Goal: Check status: Check status

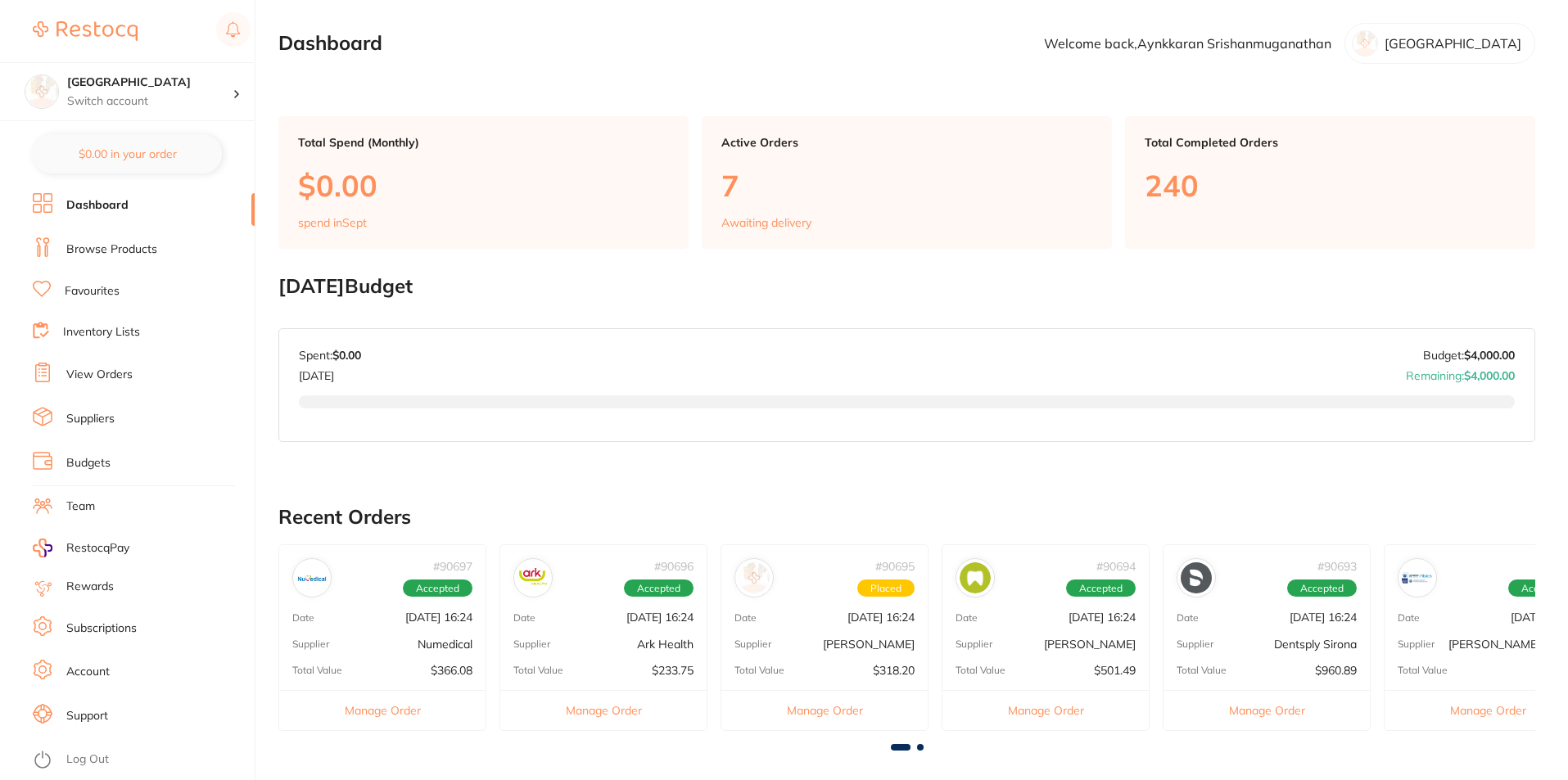
click at [96, 373] on link "View Orders" at bounding box center [99, 375] width 66 height 17
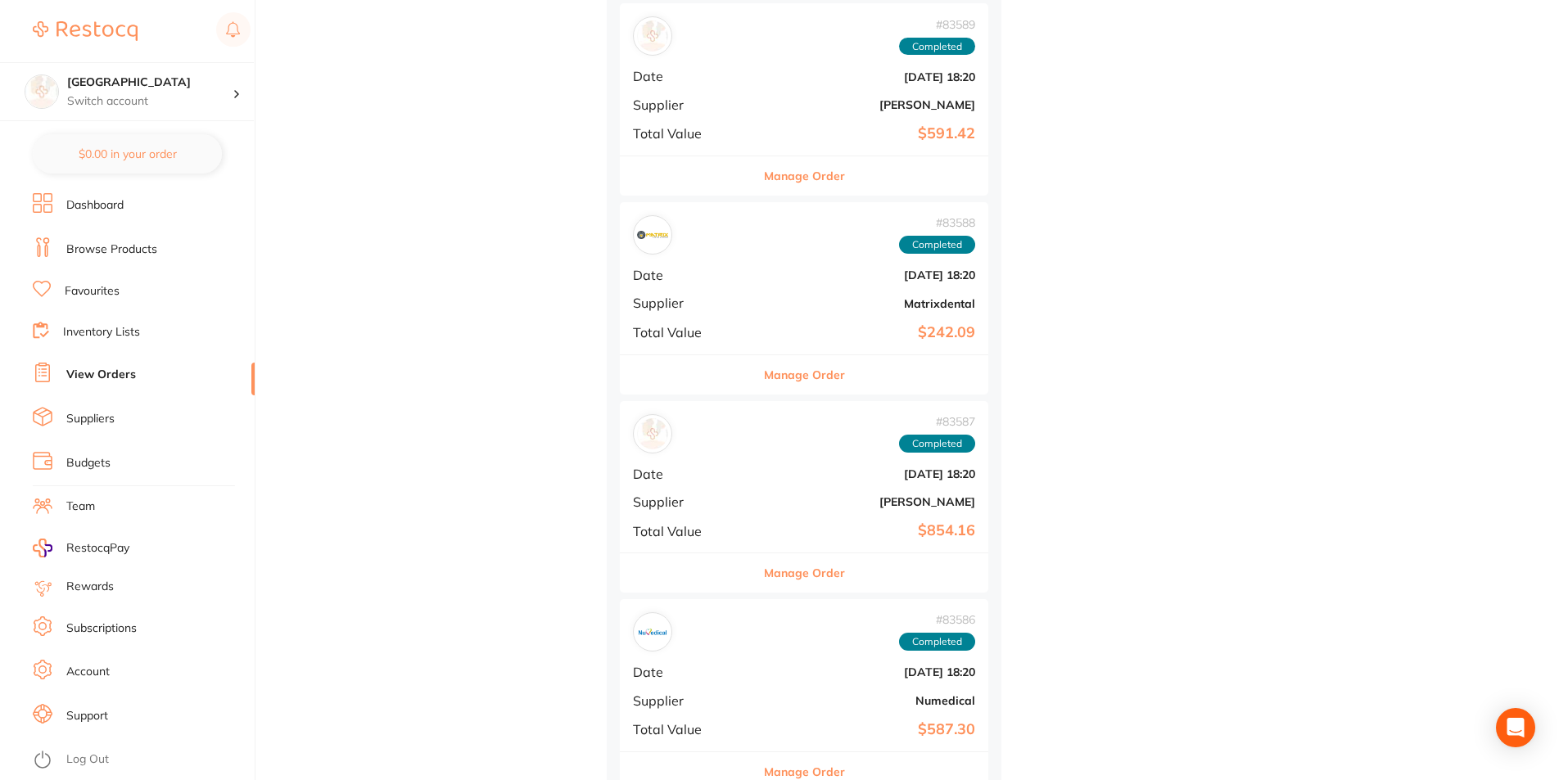
scroll to position [3603, 0]
click at [737, 482] on div "# 83587 Completed Date [DATE] 18:20 Supplier [PERSON_NAME] Total Value $854.16" at bounding box center [804, 475] width 368 height 152
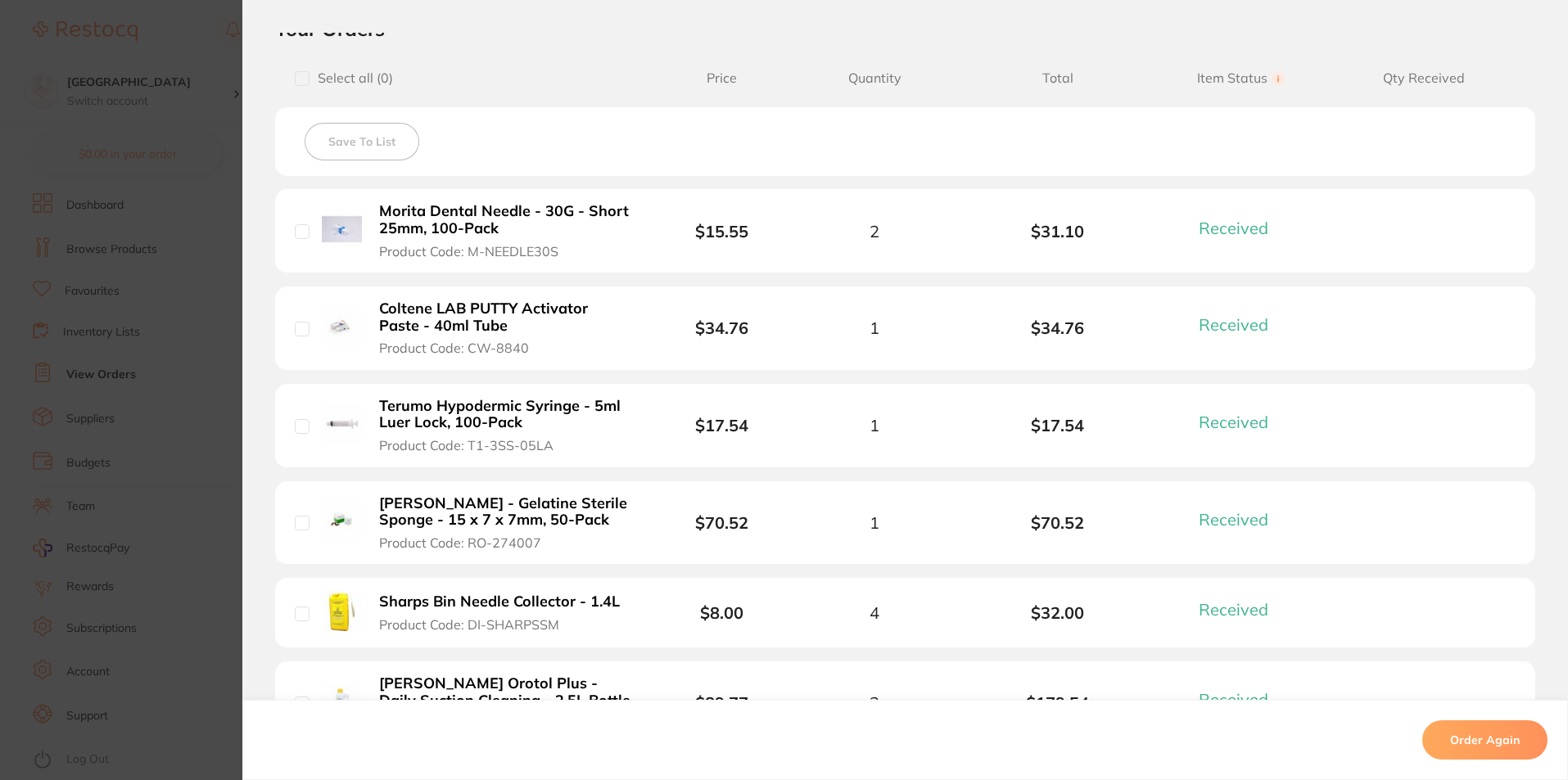
scroll to position [410, 0]
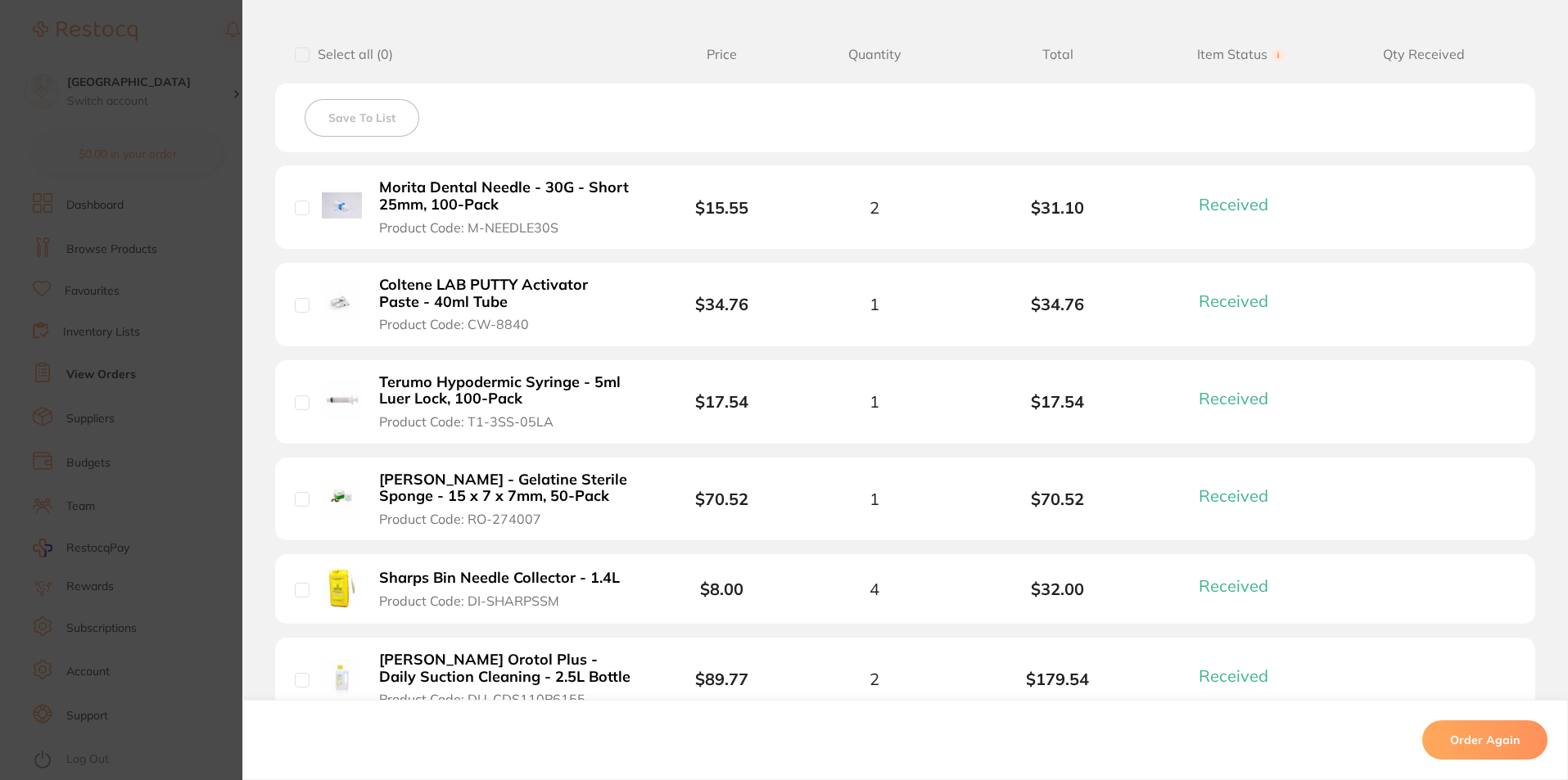
click at [140, 416] on section "Order ID: Restocq- 83587 Order Information 9 Received Completed Order Date [DAT…" at bounding box center [784, 390] width 1568 height 780
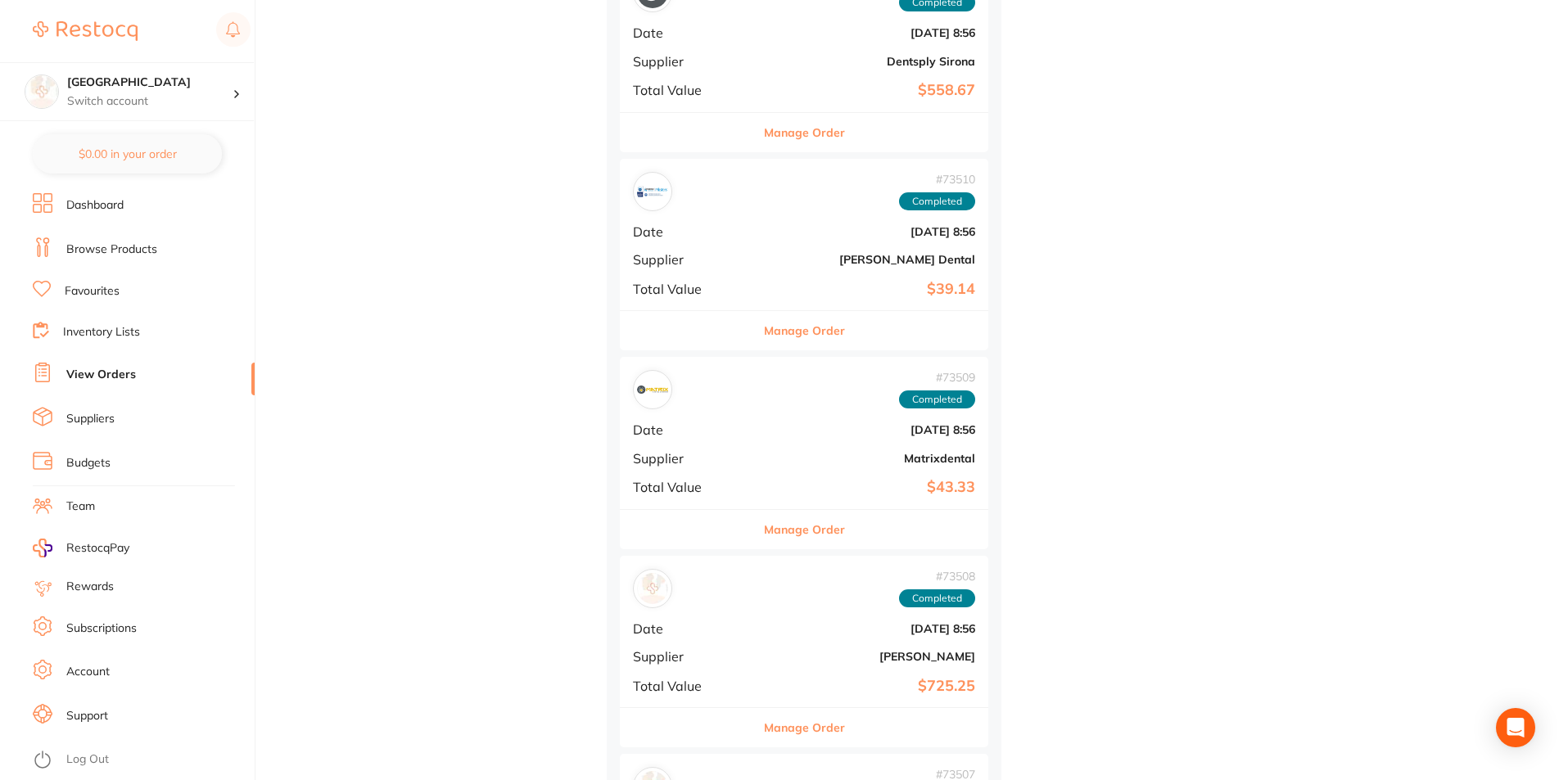
scroll to position [7616, 0]
click at [755, 455] on b "[PERSON_NAME]" at bounding box center [864, 460] width 219 height 13
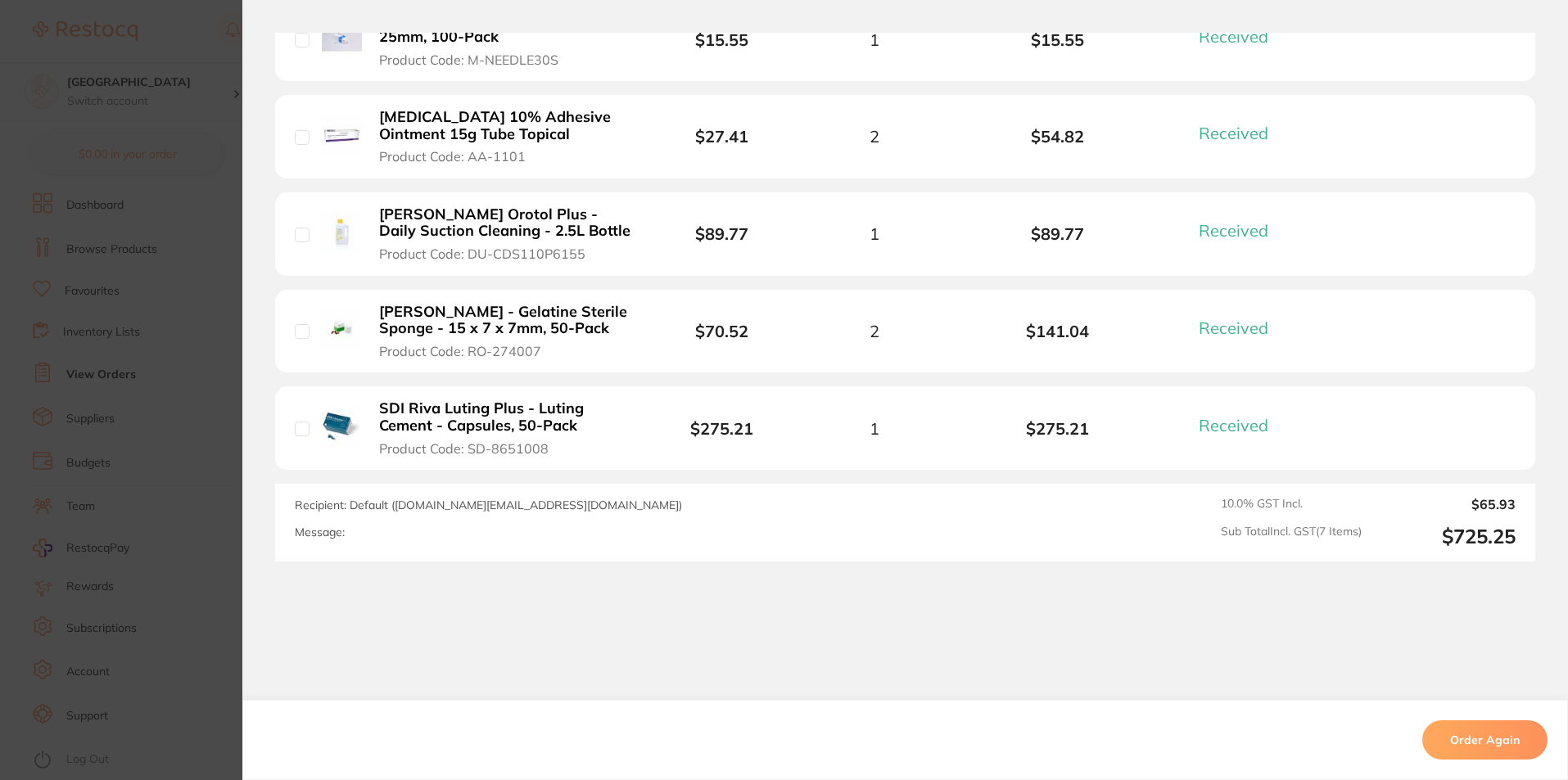
scroll to position [782, 0]
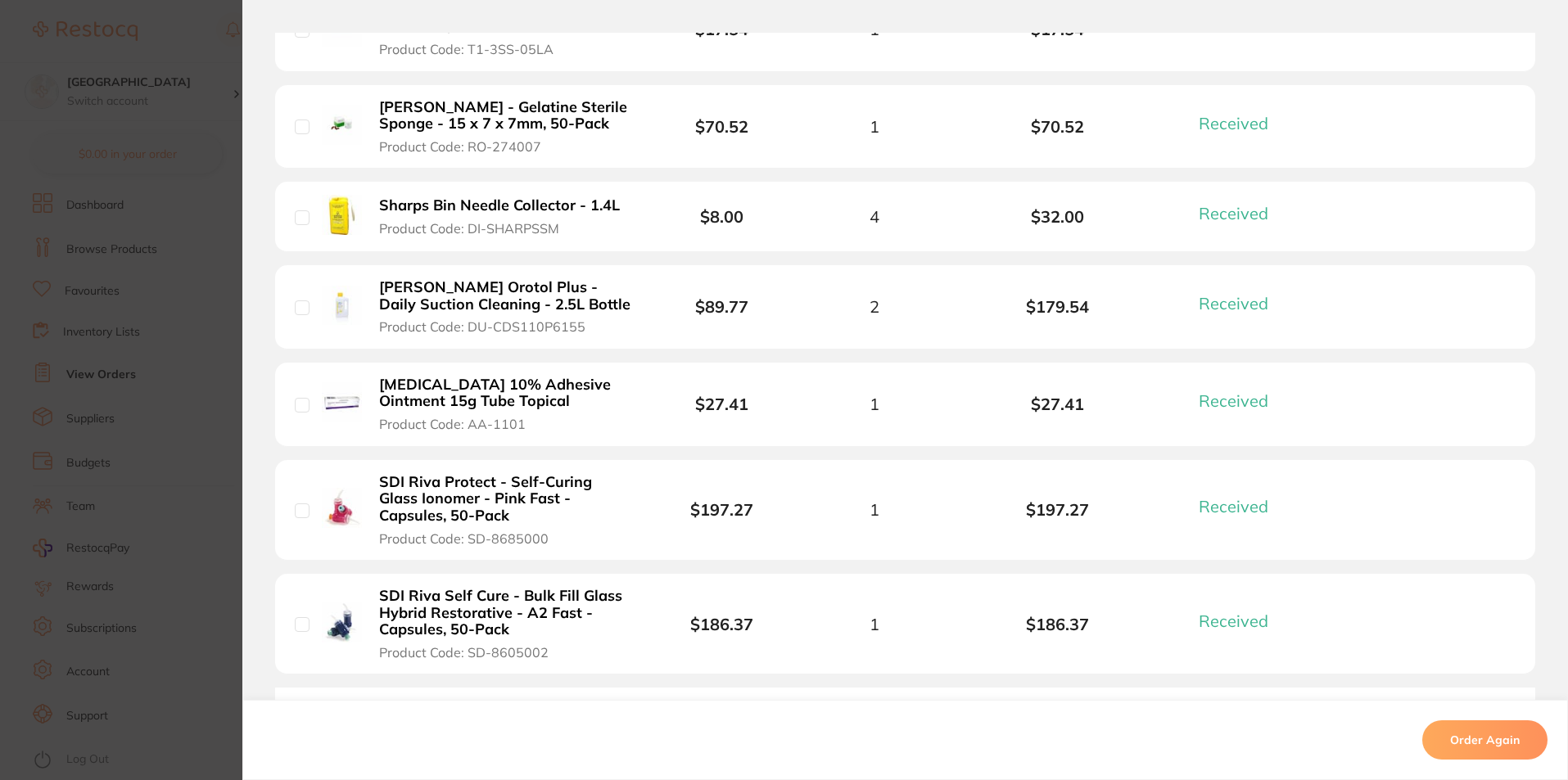
scroll to position [3603, 0]
click at [218, 117] on section "Order ID: Restocq- 83587 Order Information 9 Received Completed Order Date [DAT…" at bounding box center [784, 390] width 1568 height 780
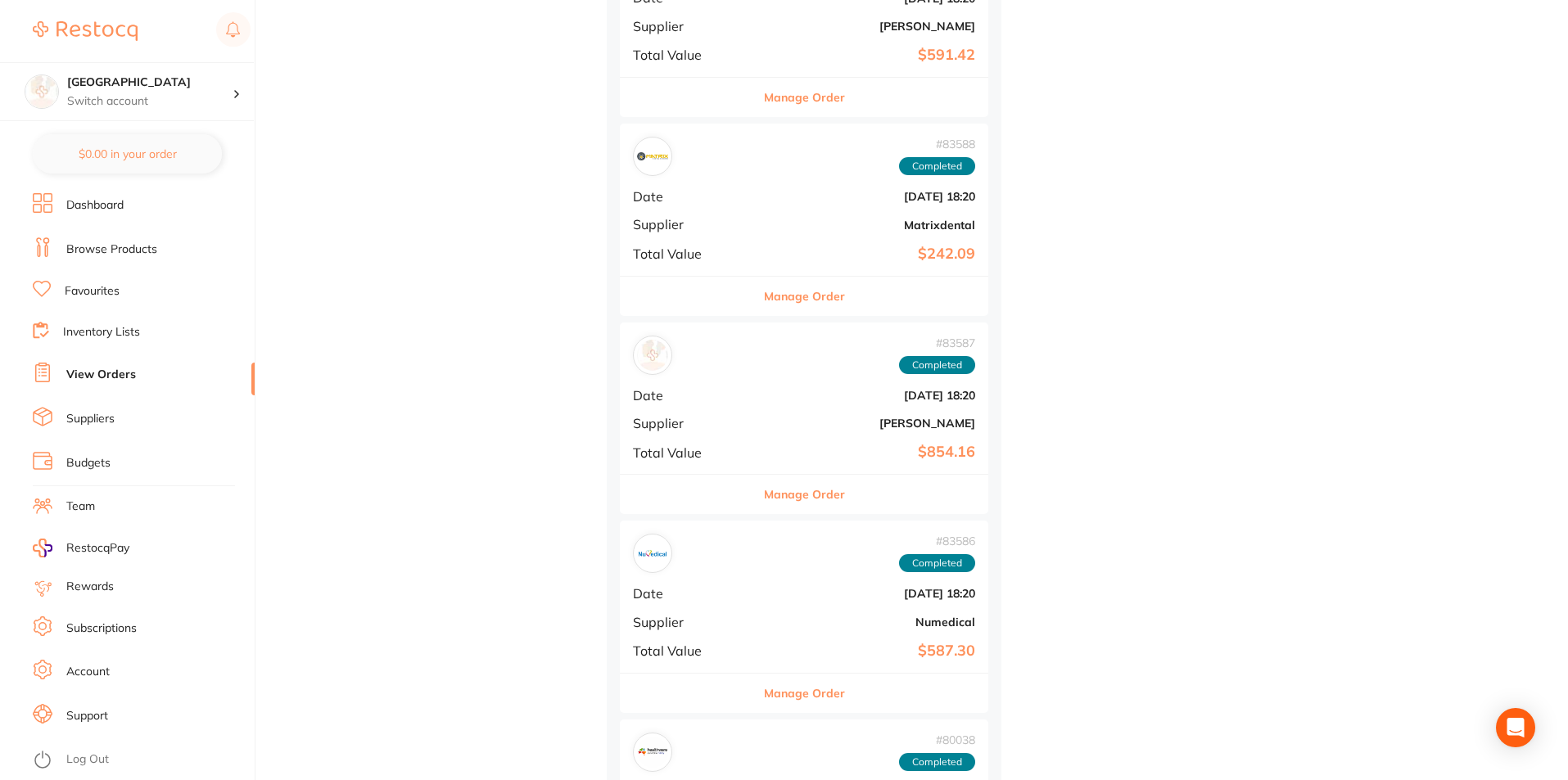
scroll to position [3686, 0]
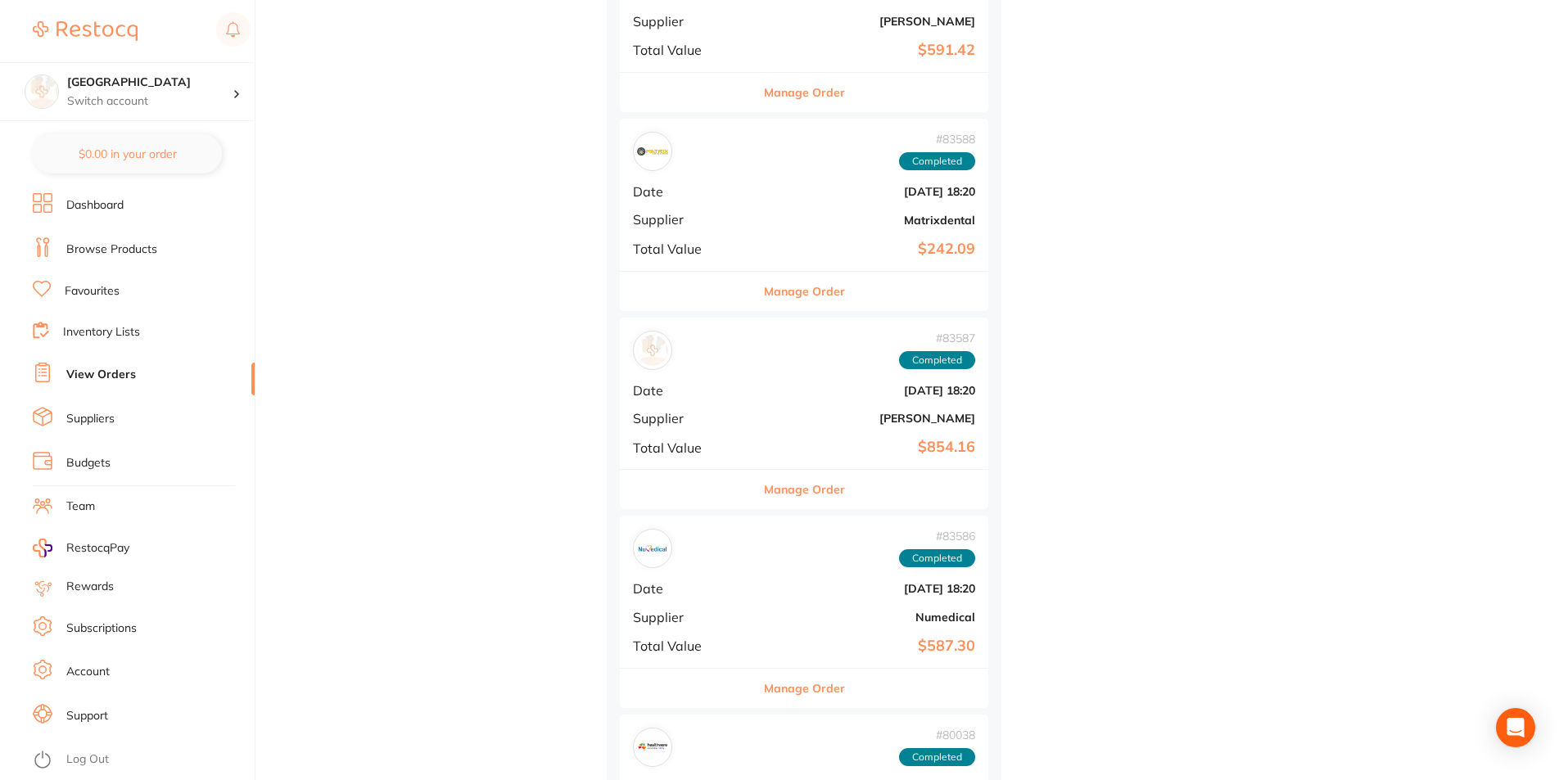
click at [750, 410] on div "# 83587 Completed Date [DATE] 18:20 Supplier [PERSON_NAME] Total Value $854.16" at bounding box center [804, 393] width 368 height 152
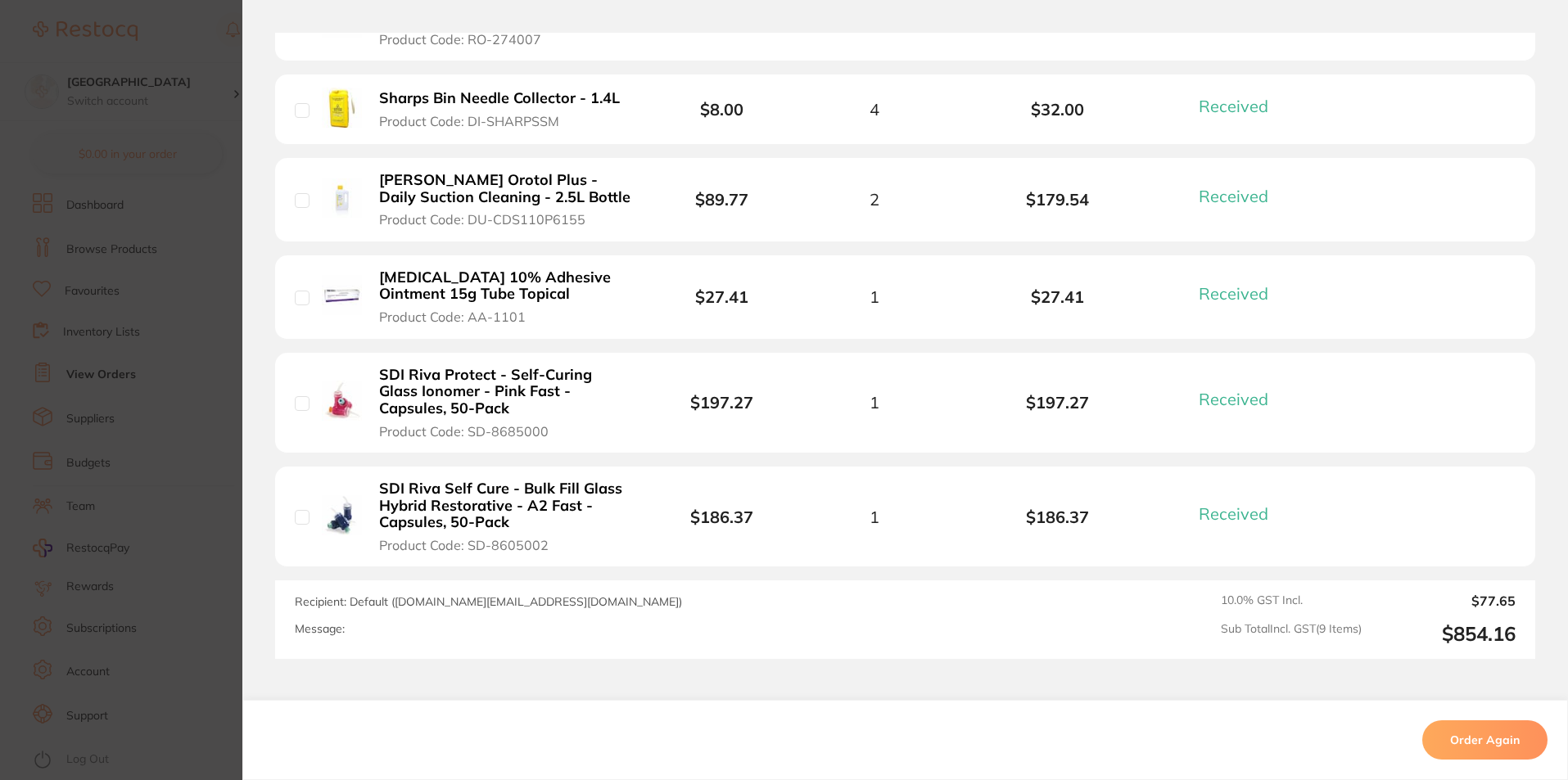
scroll to position [685, 0]
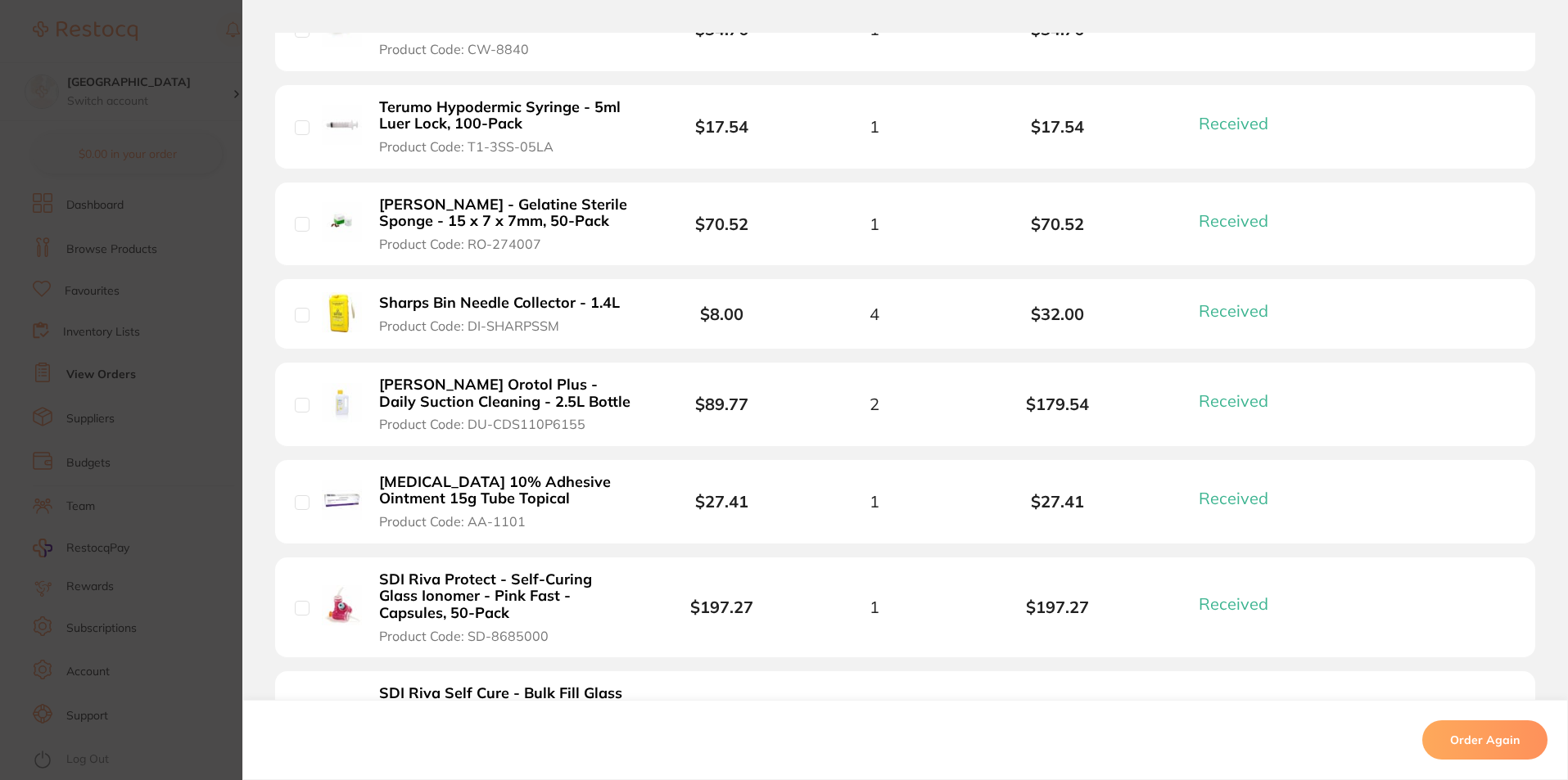
click at [214, 98] on section "Order ID: Restocq- 83587 Order Information 9 Received Completed Order Date [DAT…" at bounding box center [784, 390] width 1568 height 780
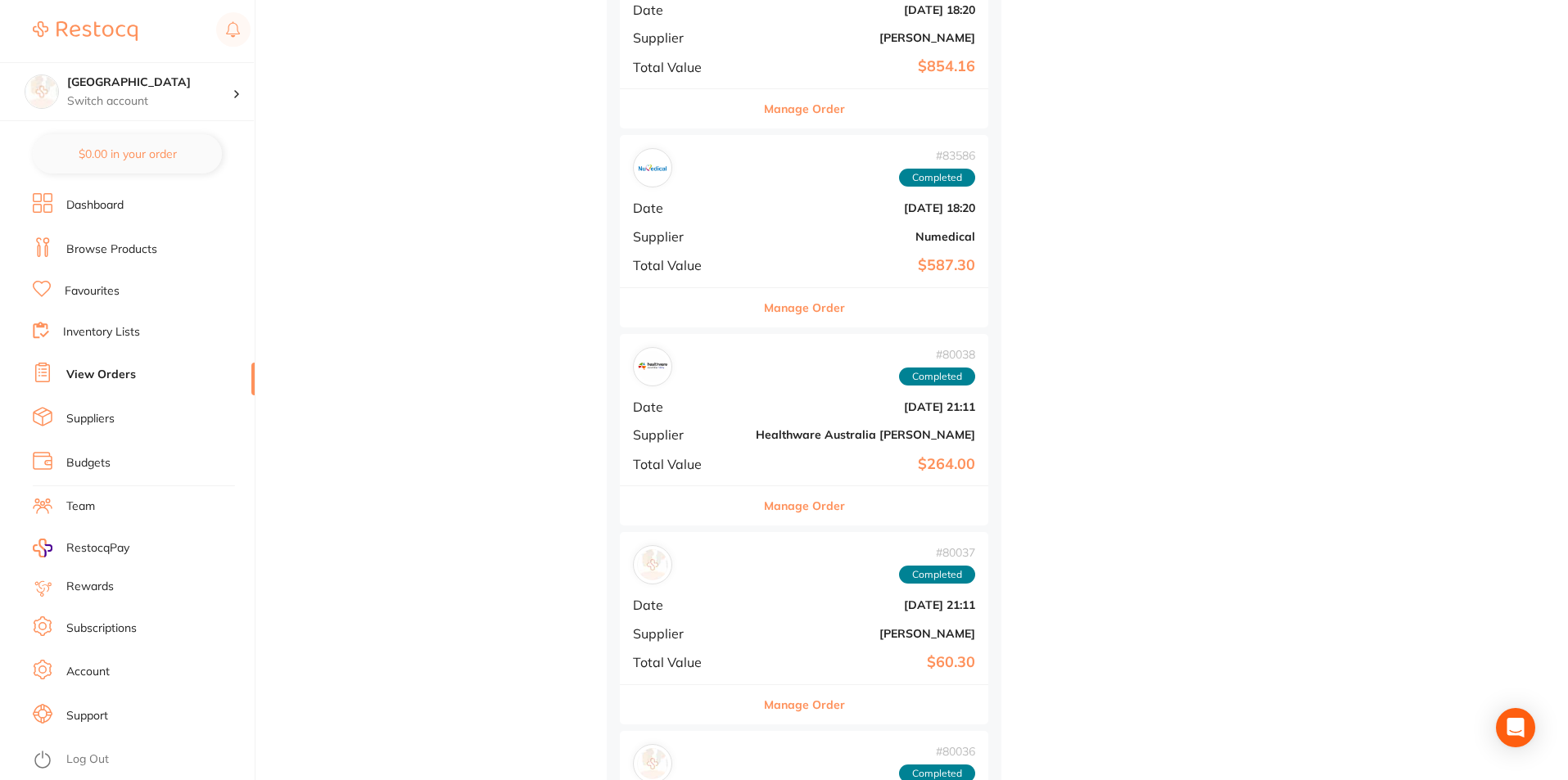
scroll to position [4095, 0]
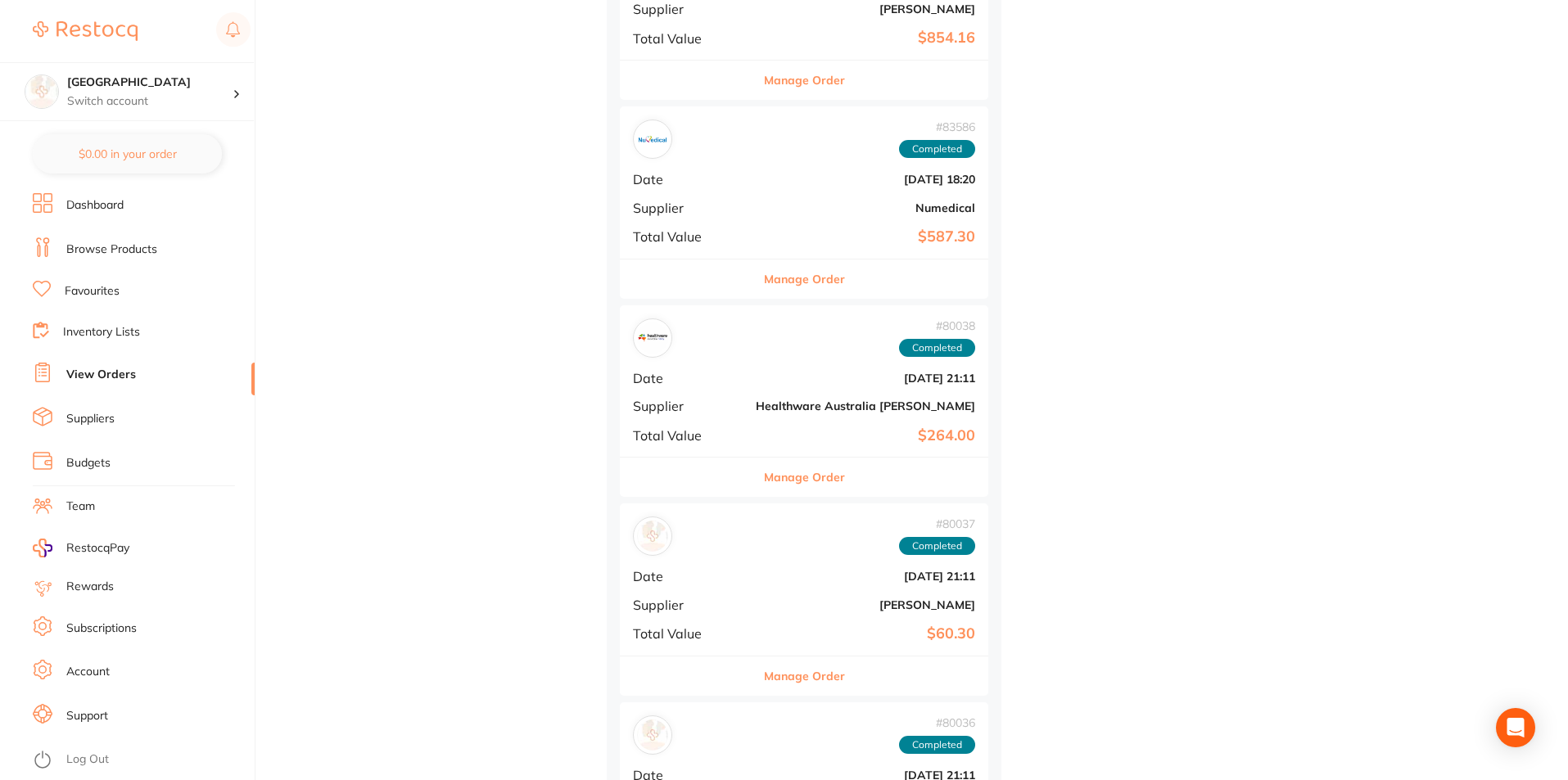
click at [755, 579] on b "[DATE] 21:11" at bounding box center [864, 576] width 219 height 13
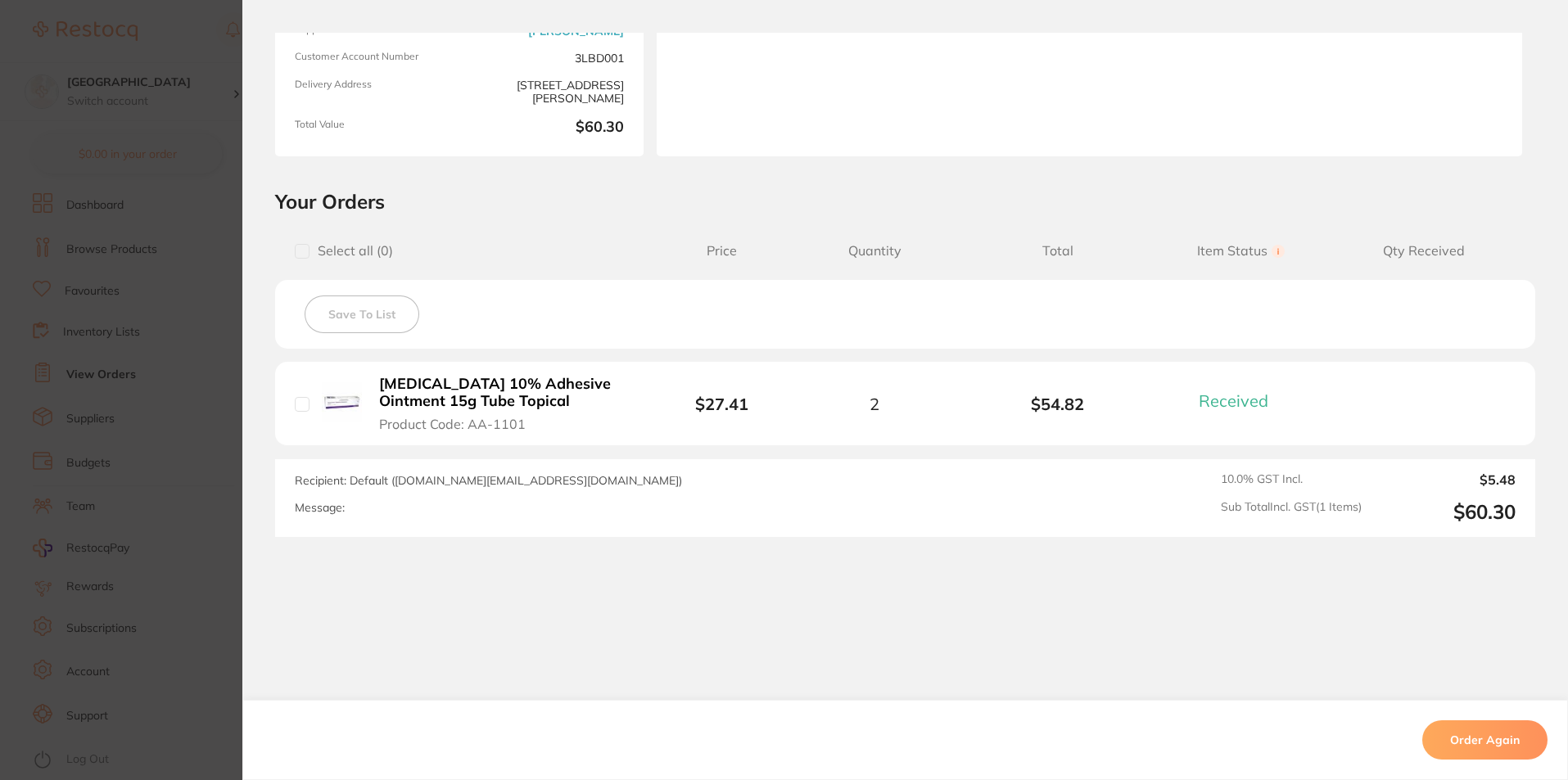
scroll to position [214, 0]
click at [205, 128] on section "Order ID: Restocq- 80037 Order Information 1 Received Completed Order Date [DAT…" at bounding box center [784, 390] width 1568 height 780
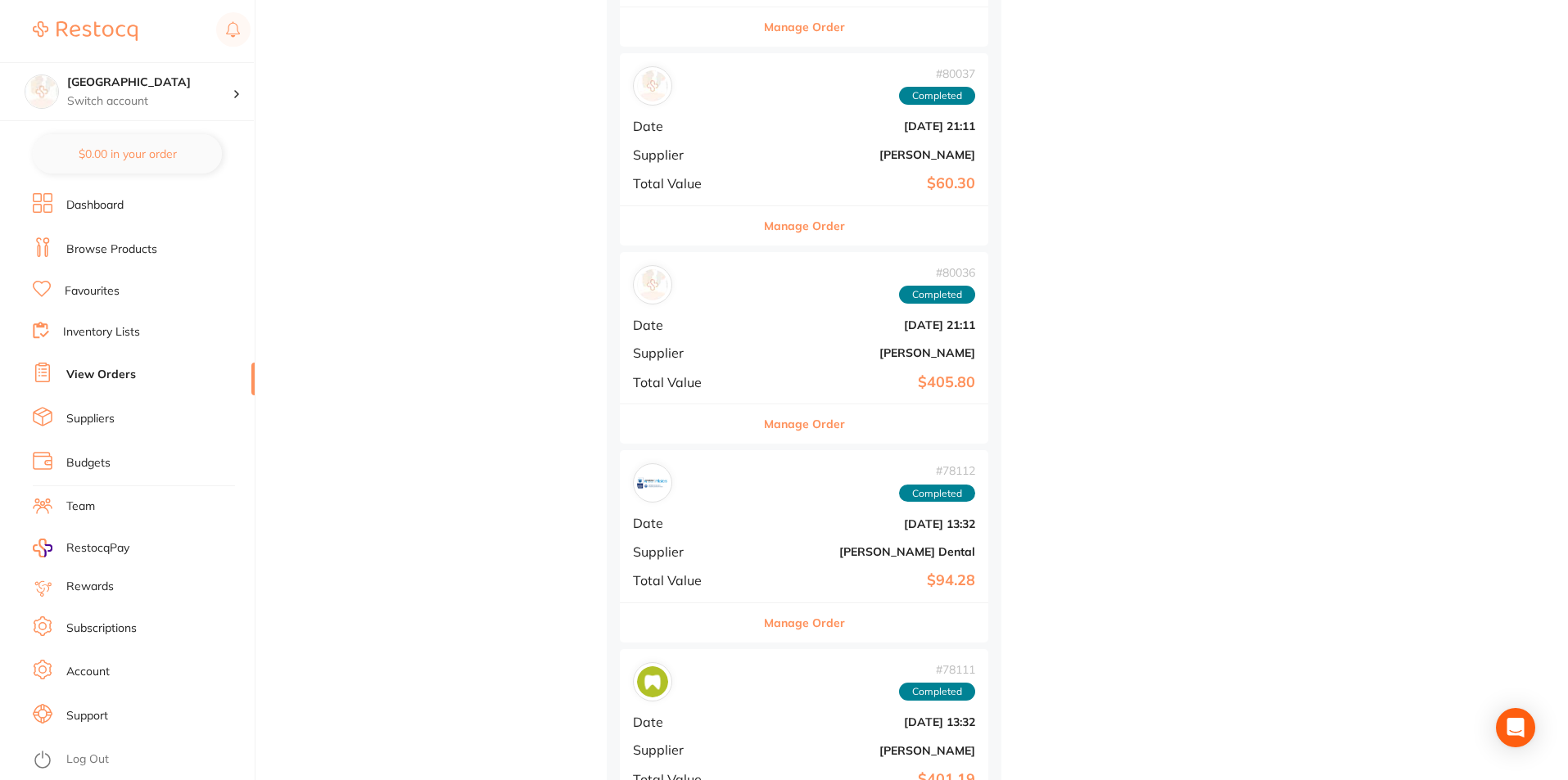
scroll to position [4587, 0]
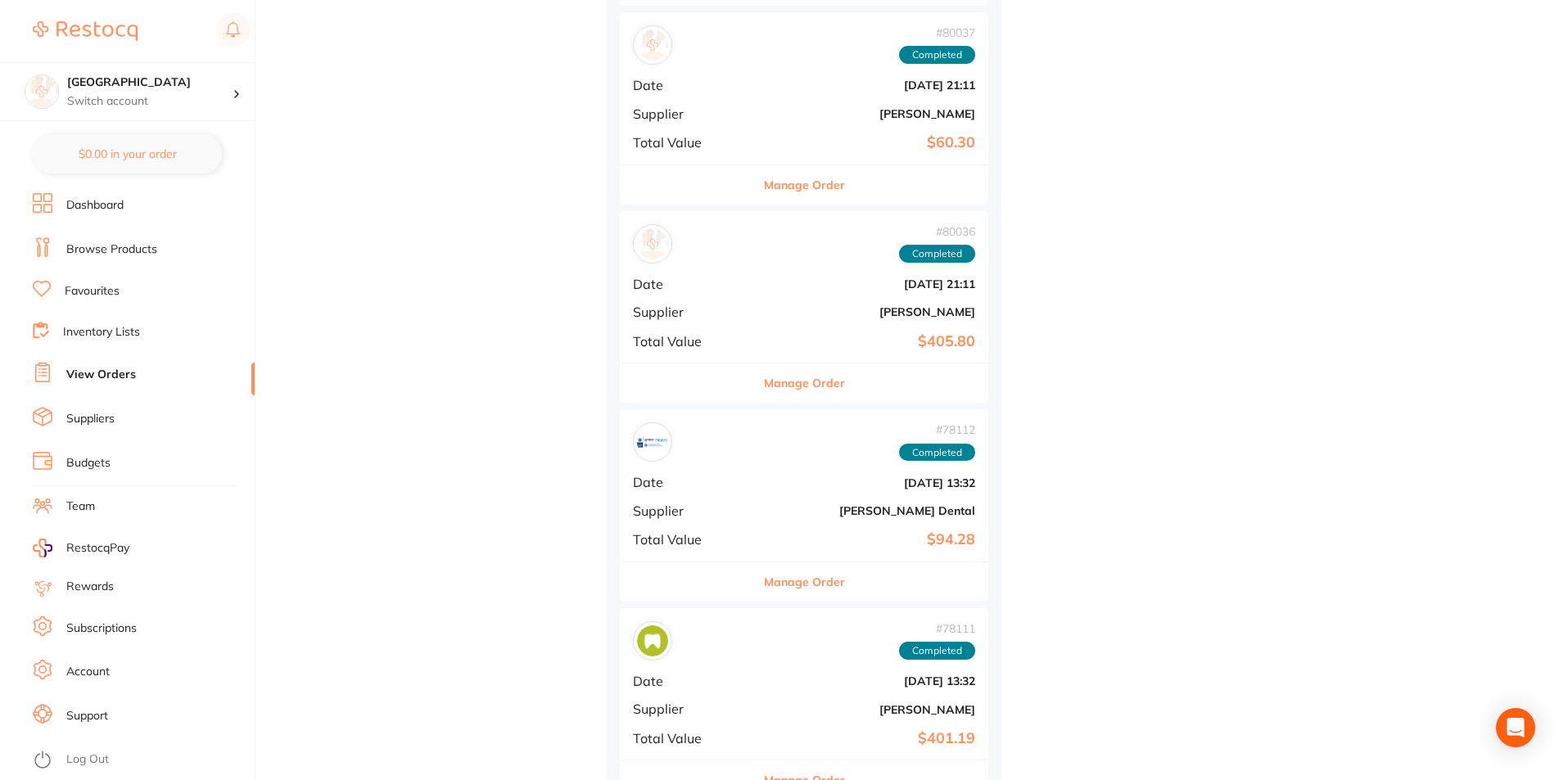
click at [755, 307] on b "[PERSON_NAME]" at bounding box center [864, 312] width 219 height 13
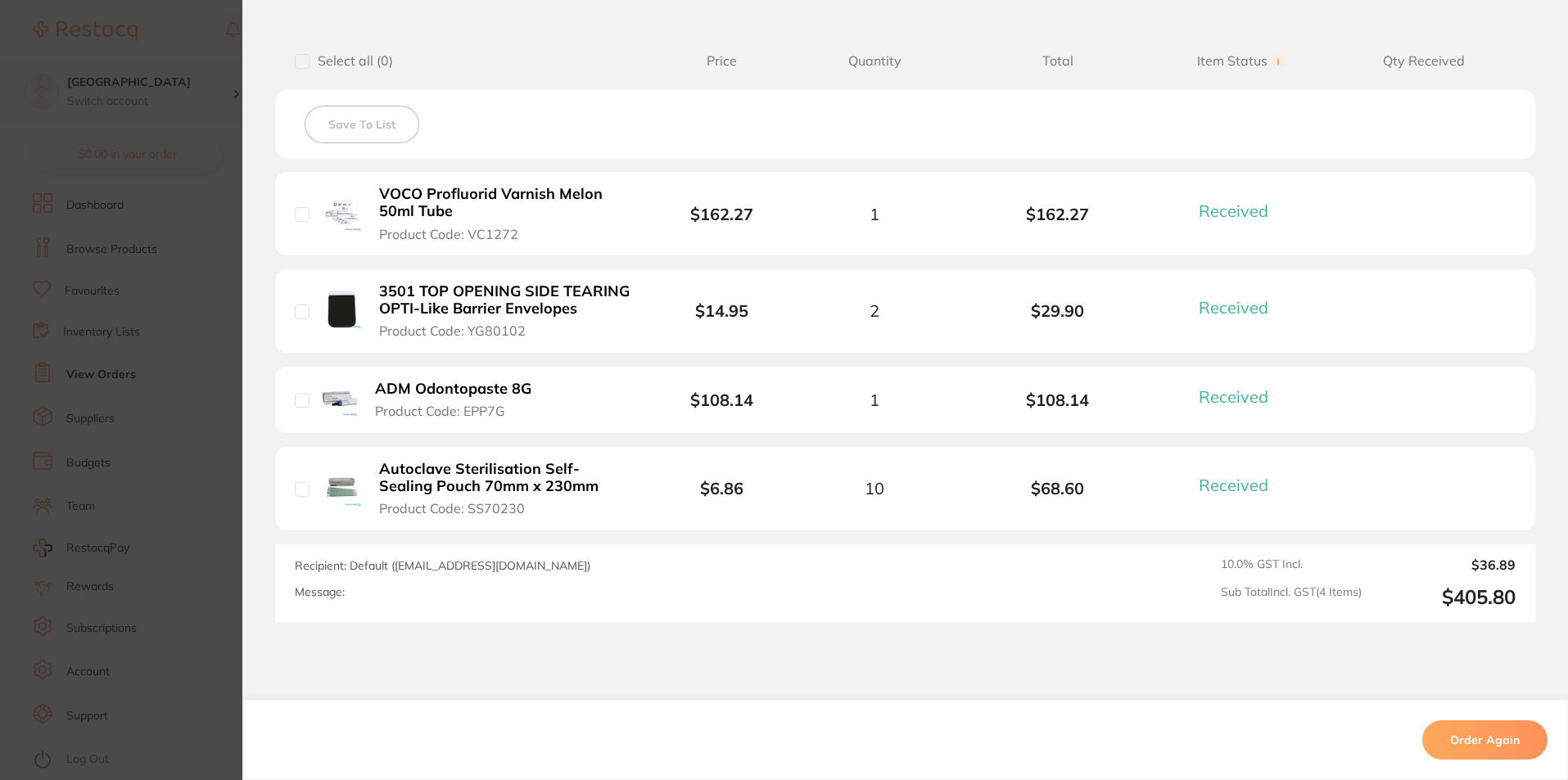
scroll to position [410, 0]
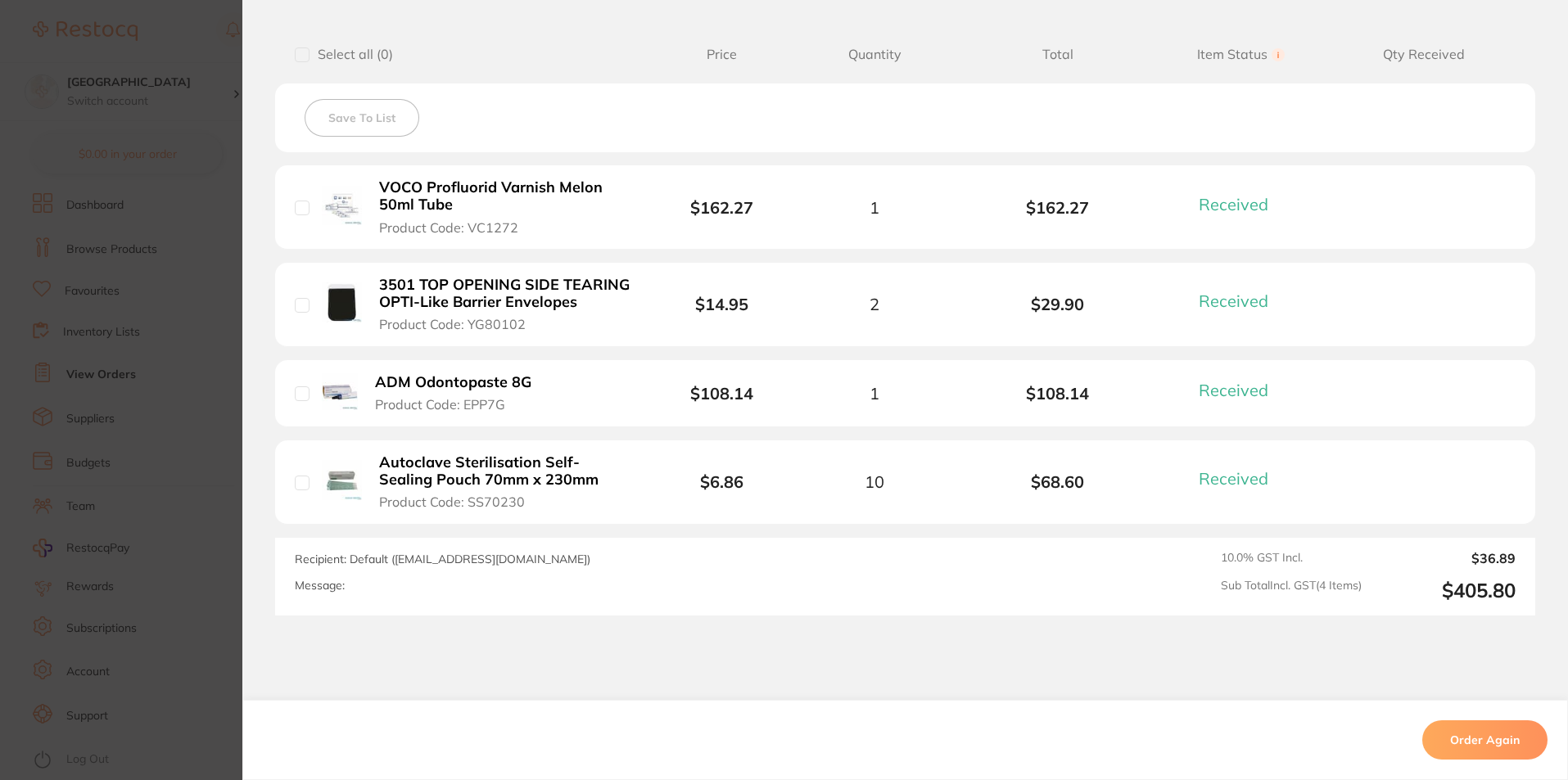
click at [191, 285] on section "Order ID: Restocq- 80036 Order Information 4 Received Completed Order Date [DAT…" at bounding box center [784, 390] width 1568 height 780
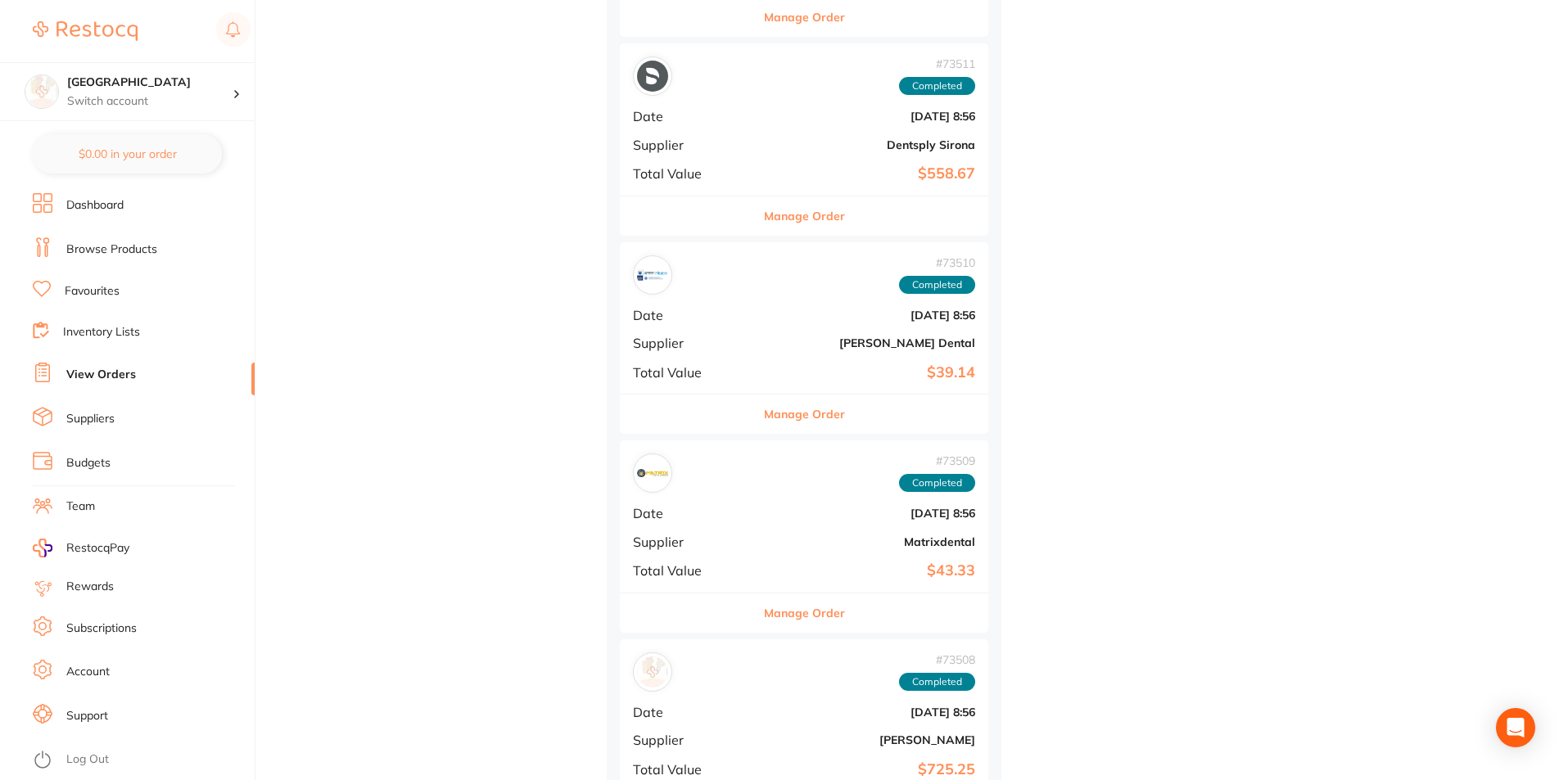
scroll to position [7452, 0]
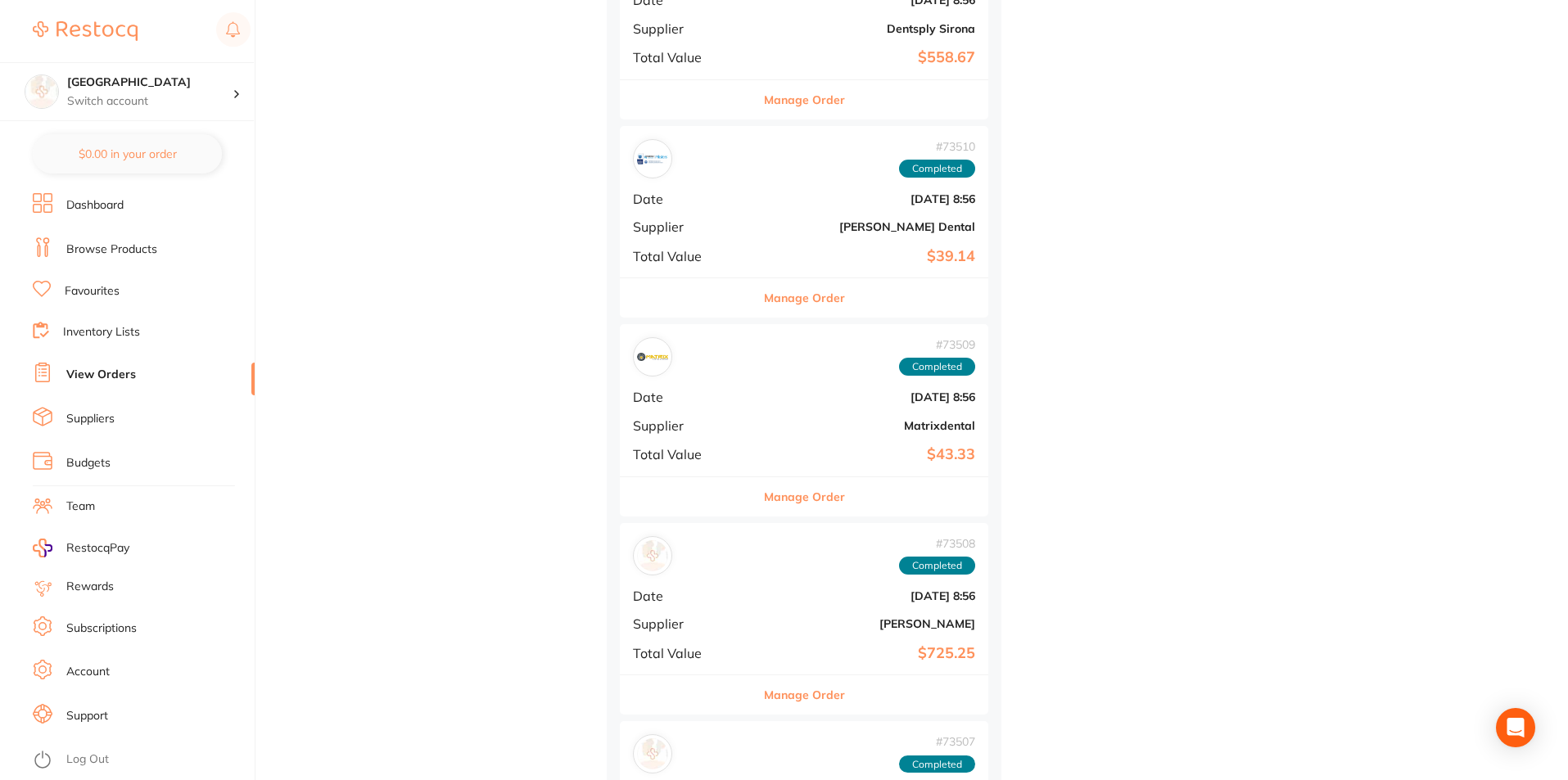
click at [745, 605] on div "# 73508 Completed Date [DATE] 8:56 Supplier [PERSON_NAME] Total Value $725.25" at bounding box center [804, 599] width 368 height 152
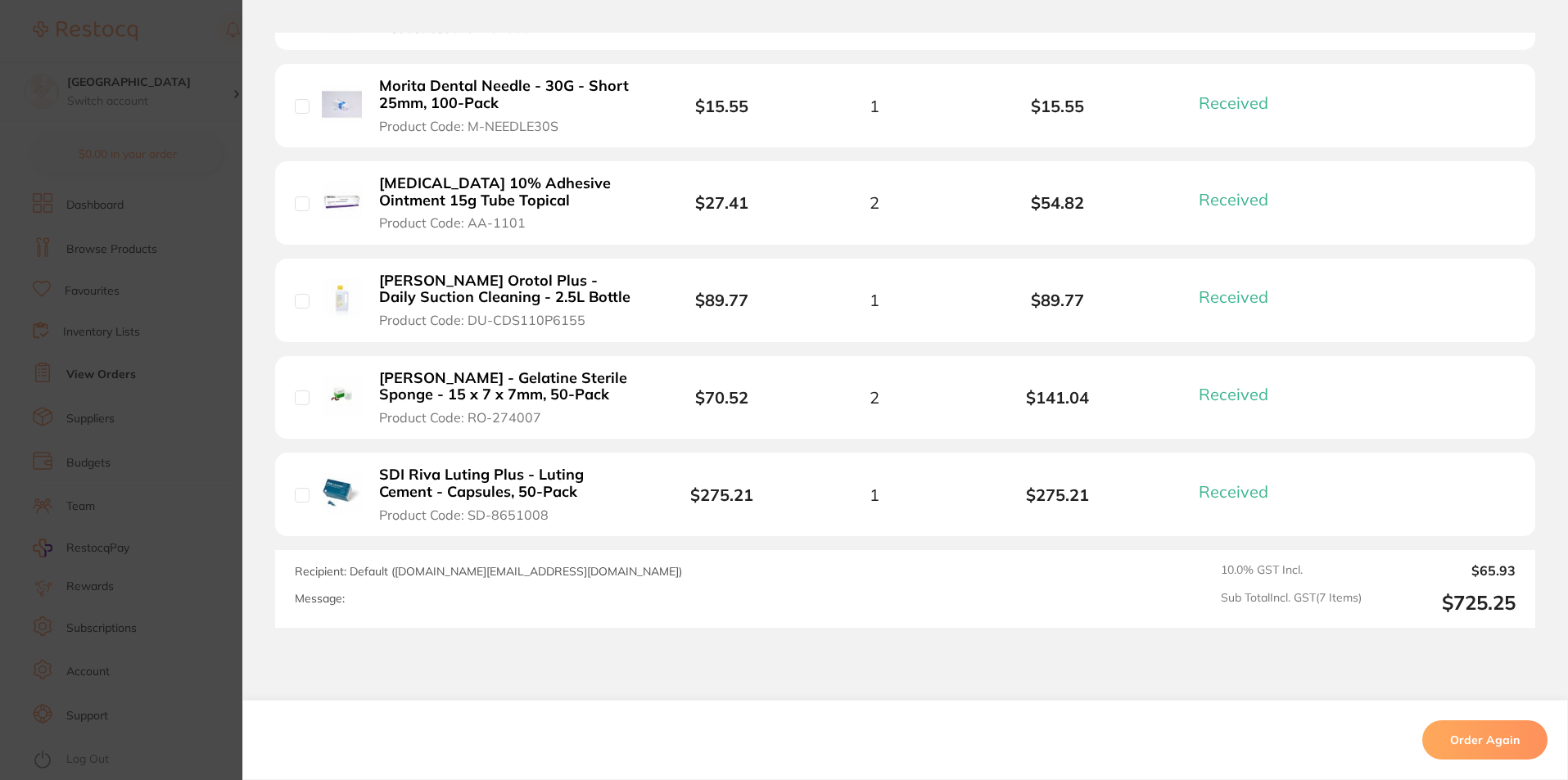
scroll to position [737, 0]
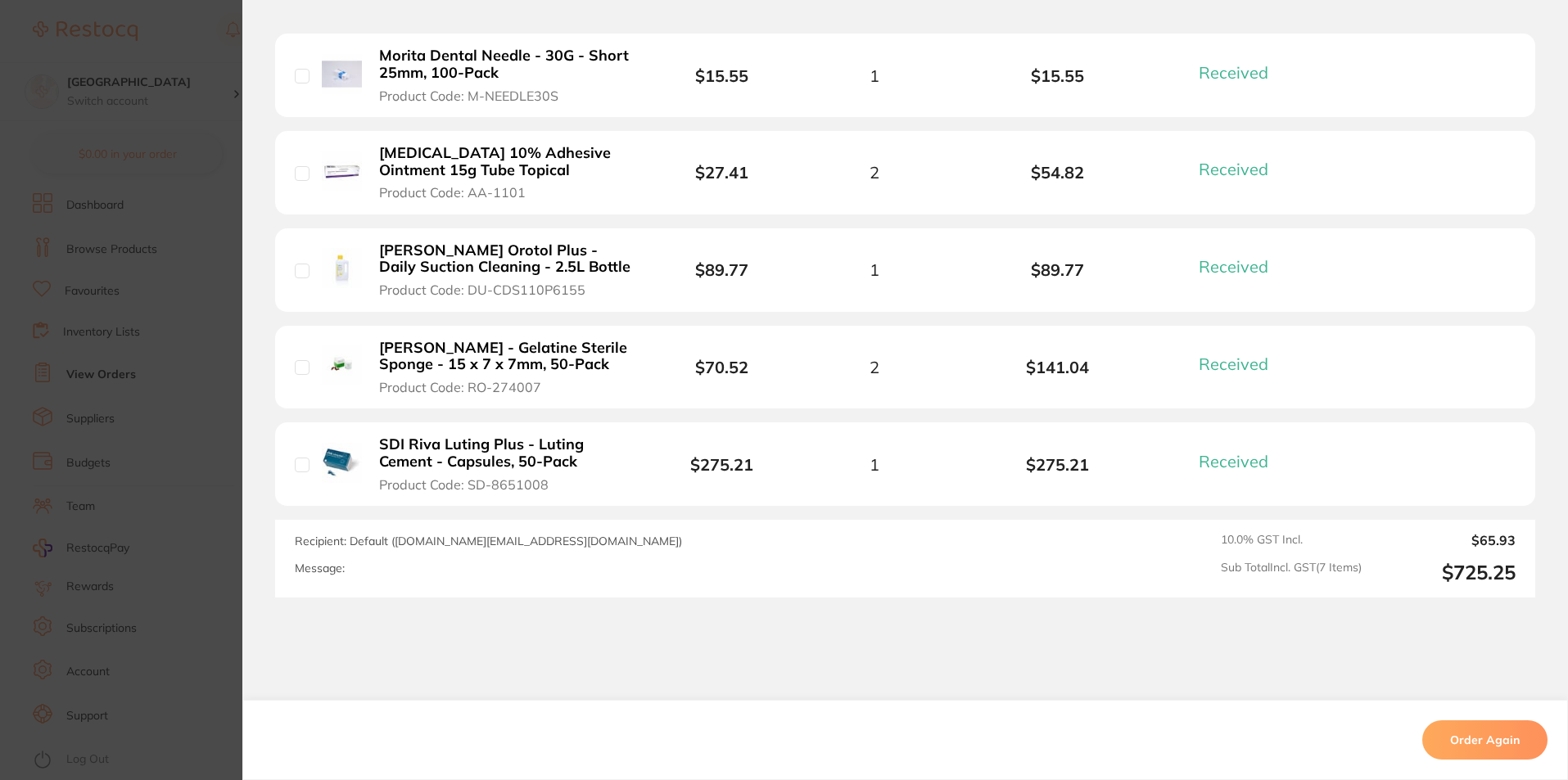
click at [193, 550] on section "Order ID: Restocq- 73508 Order Information 7 Received Completed Order Date [DAT…" at bounding box center [784, 390] width 1568 height 780
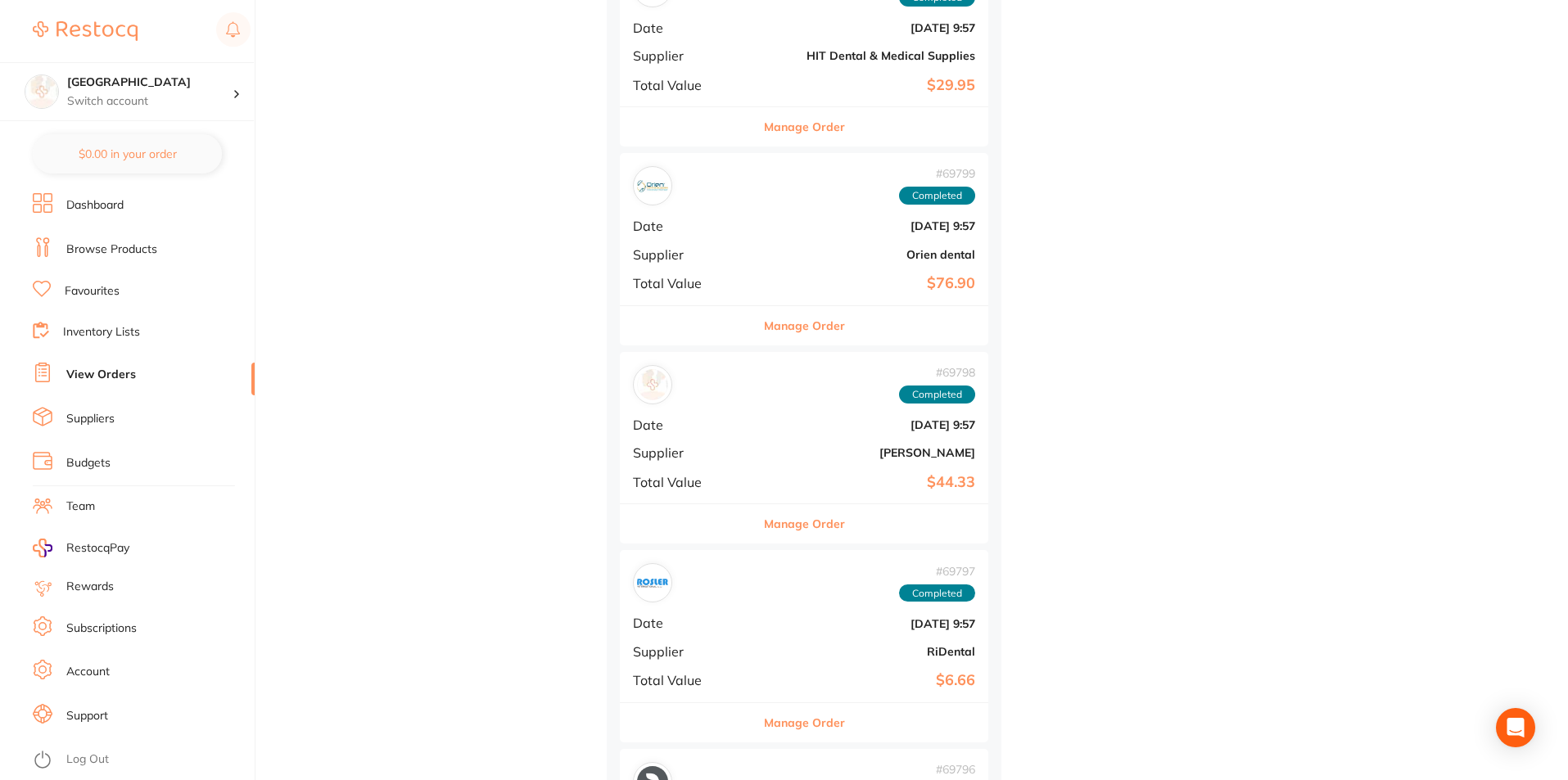
scroll to position [9418, 0]
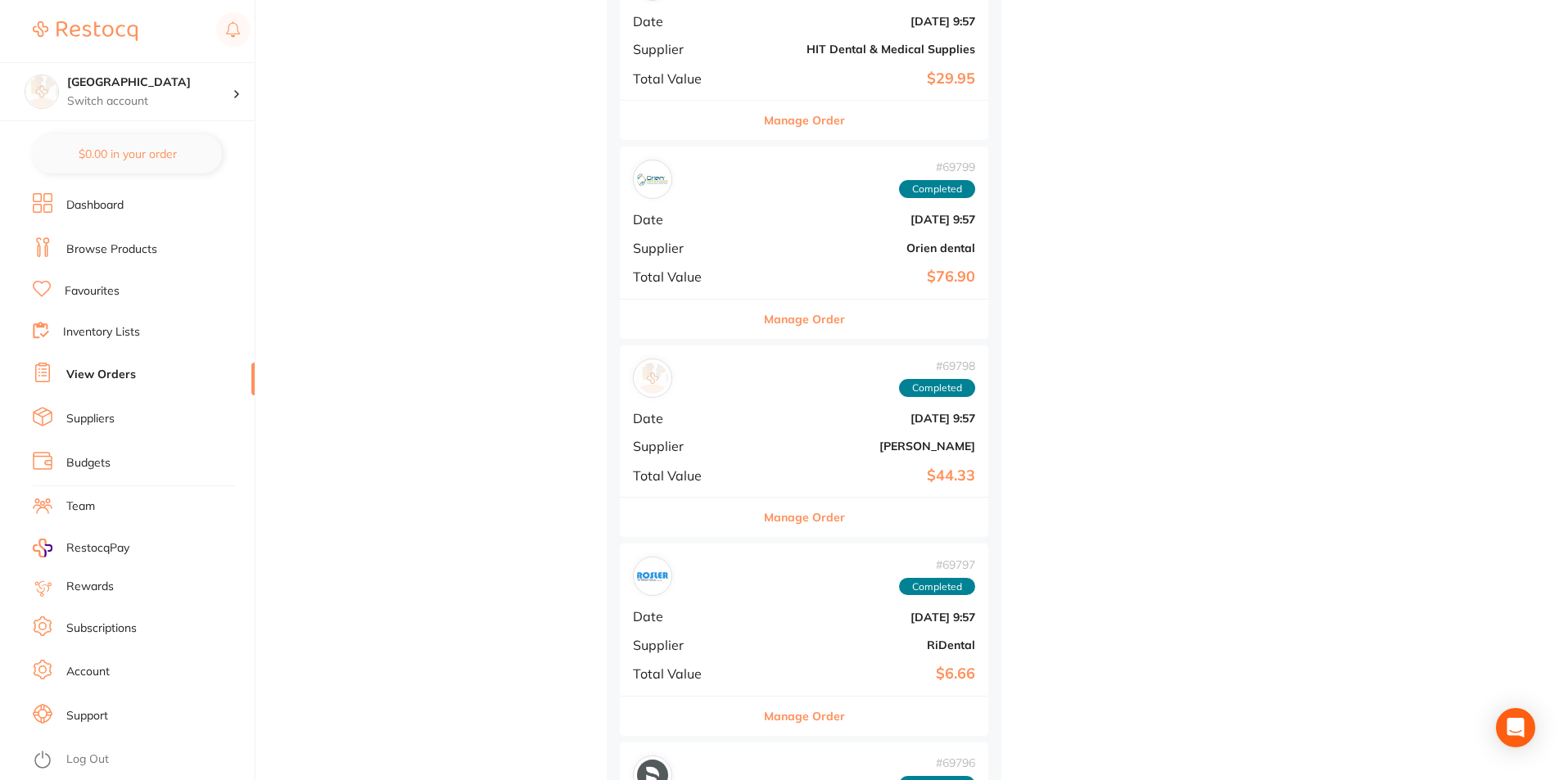
click at [806, 458] on div "# 69798 Completed Date [DATE] 9:57 Supplier [PERSON_NAME] Total Value $44.33" at bounding box center [804, 422] width 368 height 152
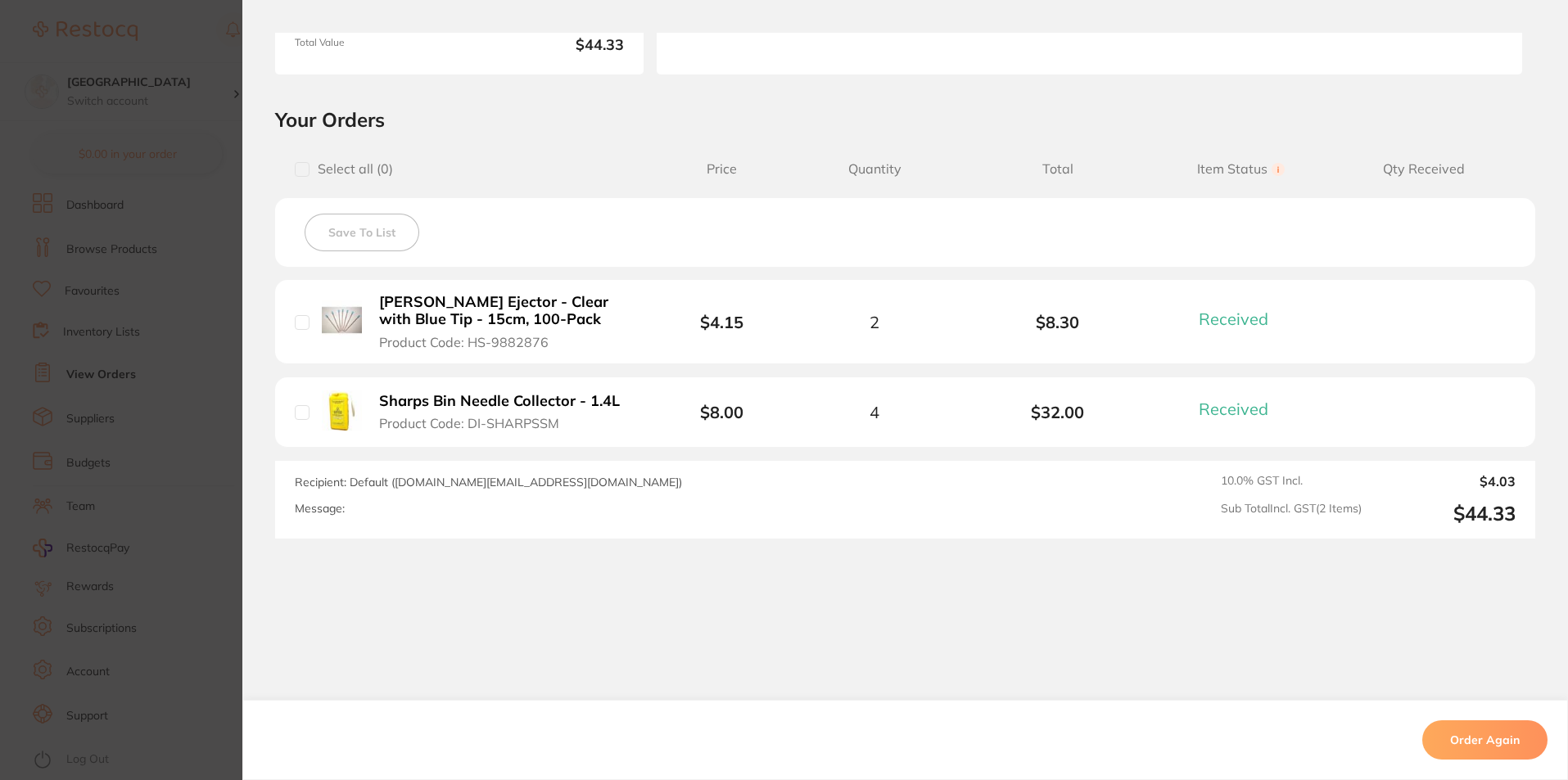
scroll to position [297, 0]
click at [226, 178] on section "Order ID: Restocq- 69798 Order Information 2 Received Completed Order Date [DAT…" at bounding box center [784, 390] width 1568 height 780
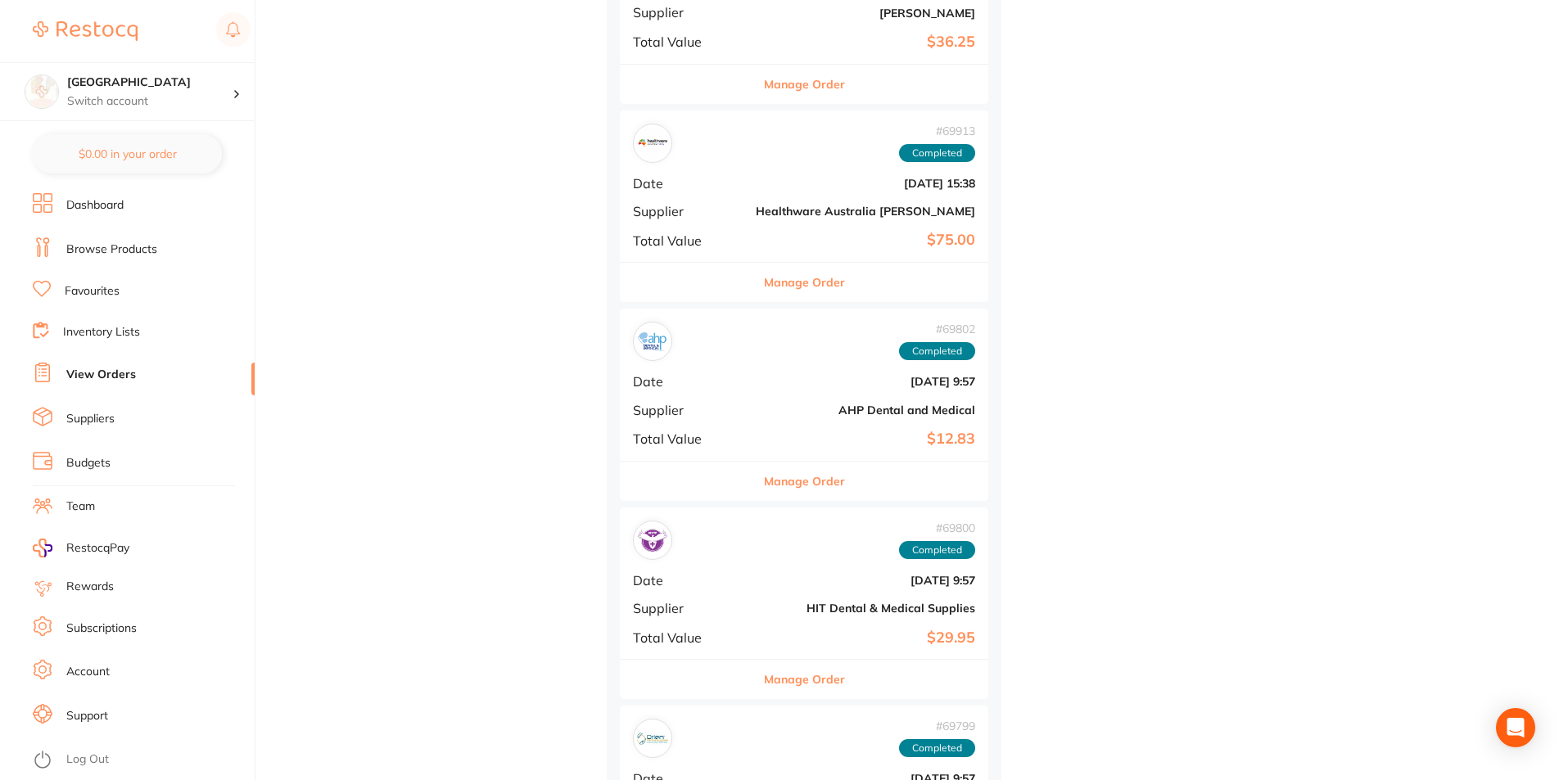
scroll to position [8845, 0]
